Goal: Information Seeking & Learning: Learn about a topic

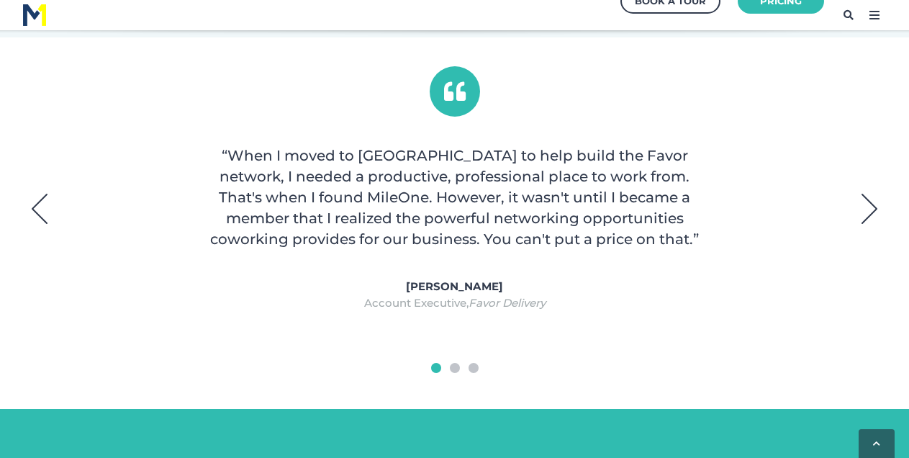
scroll to position [1007, 0]
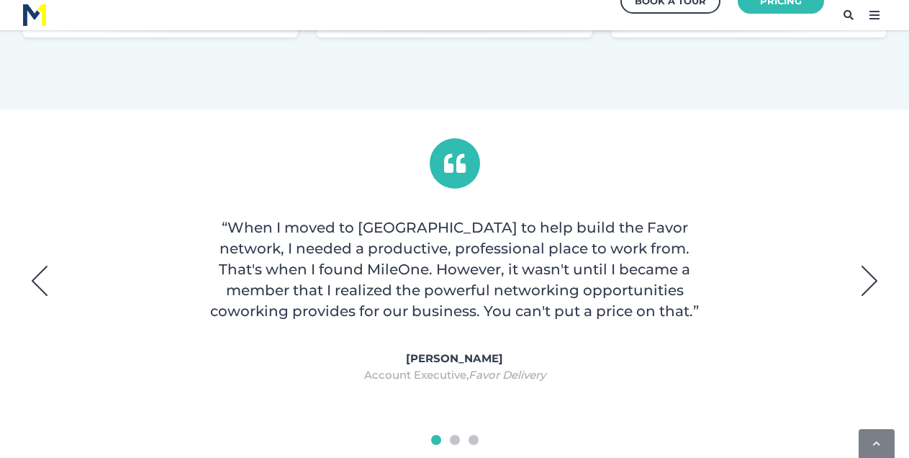
click at [868, 283] on button "Next" at bounding box center [869, 281] width 36 height 36
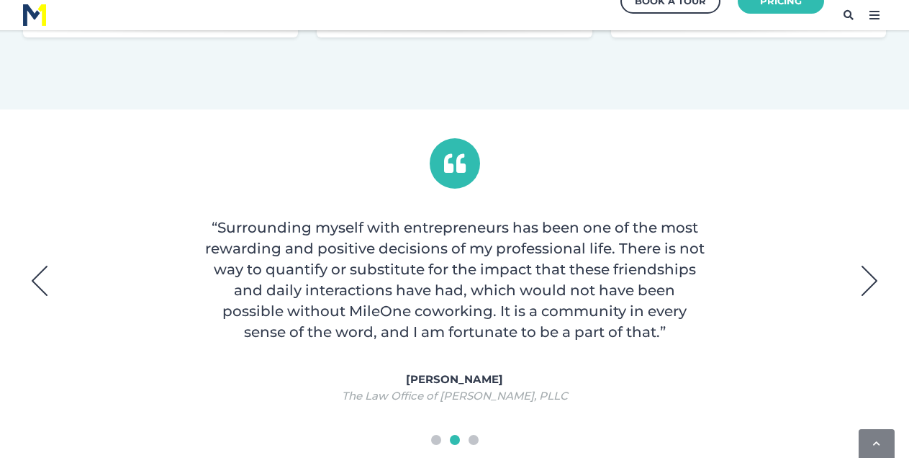
click at [877, 278] on button "Next" at bounding box center [869, 281] width 36 height 36
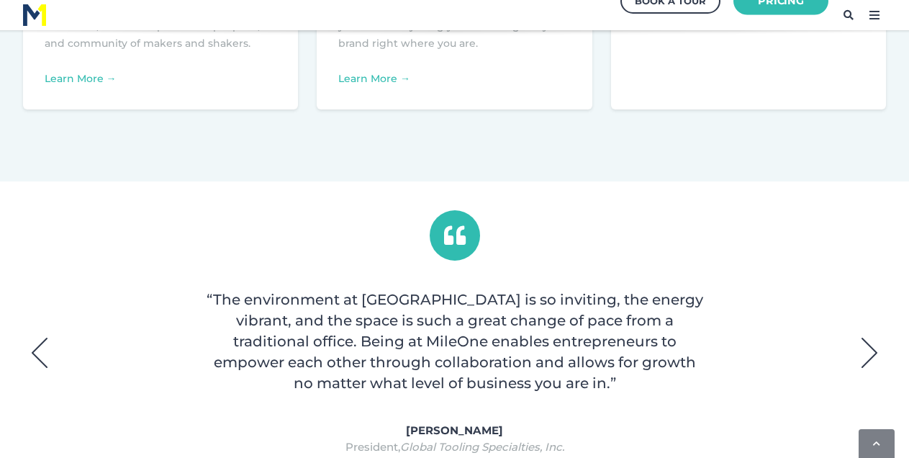
scroll to position [791, 0]
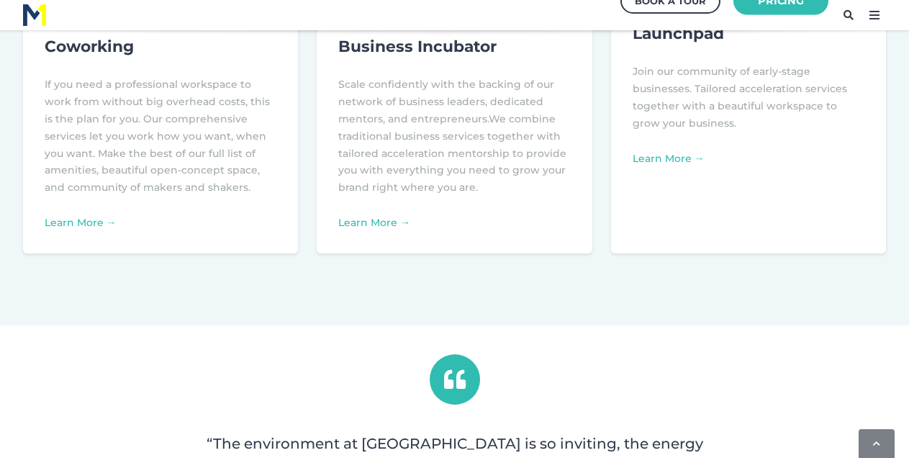
click at [786, 12] on link "Pricing" at bounding box center [780, 1] width 95 height 28
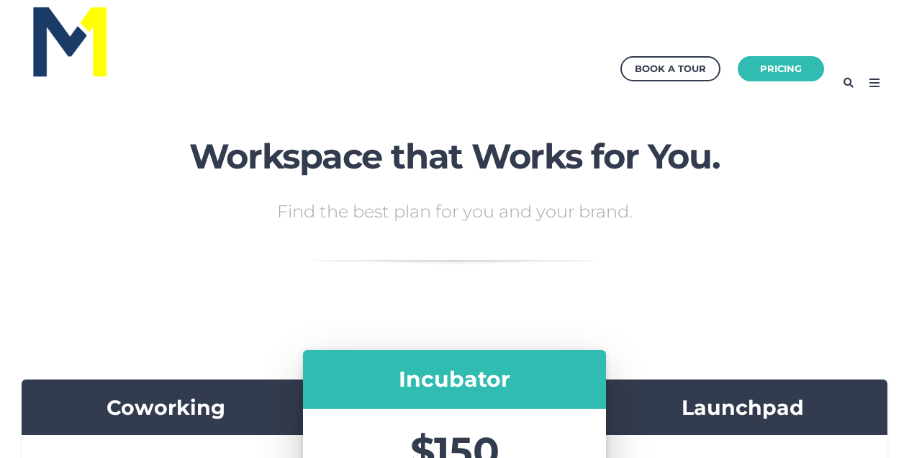
click at [62, 32] on img at bounding box center [70, 41] width 80 height 76
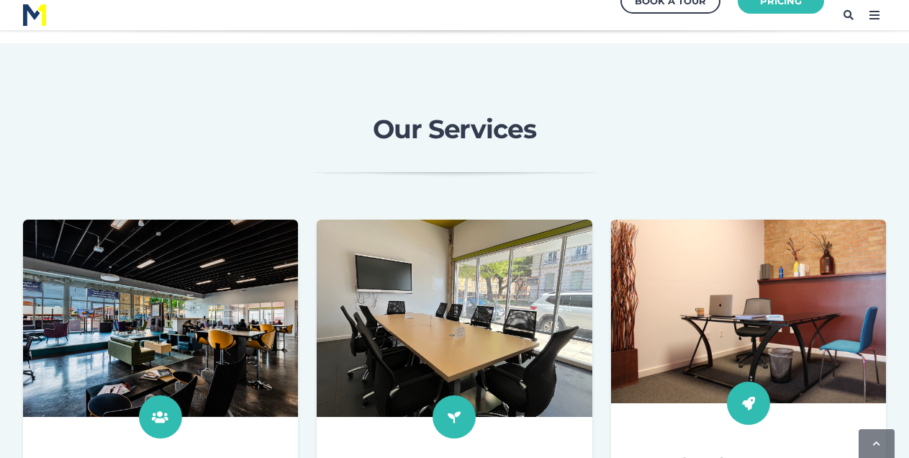
scroll to position [432, 0]
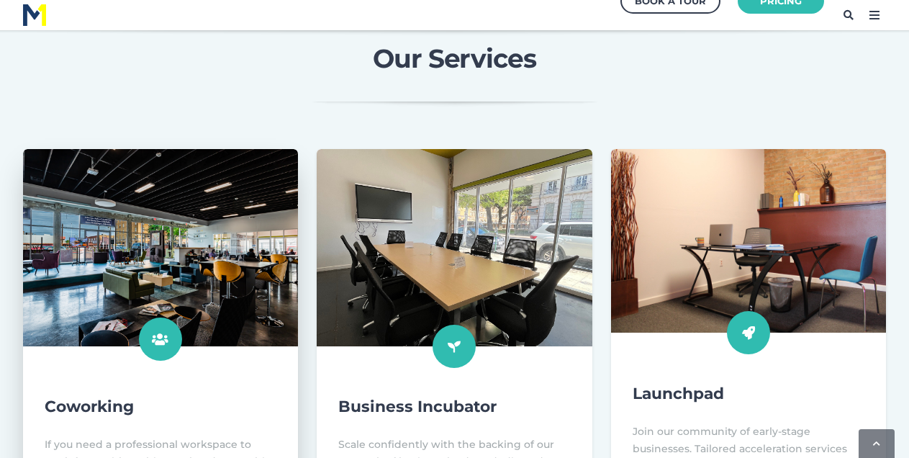
click at [223, 219] on img at bounding box center [160, 247] width 303 height 217
click at [125, 269] on img at bounding box center [160, 247] width 303 height 217
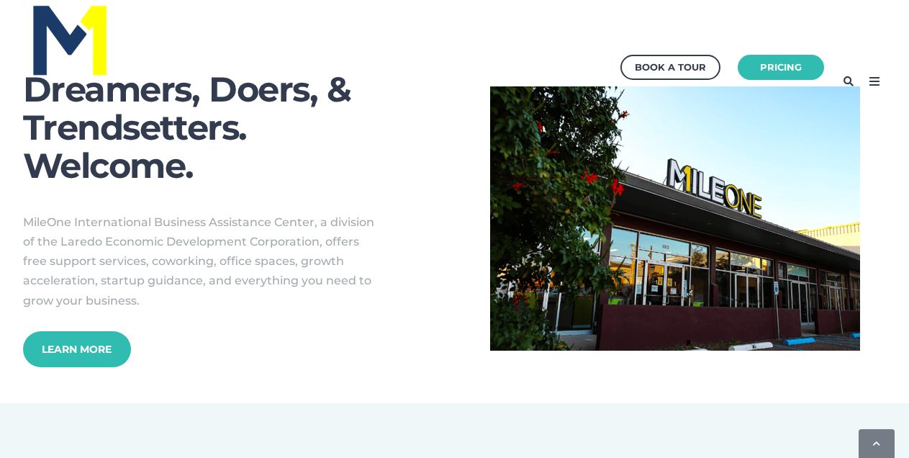
scroll to position [0, 0]
